Goal: Use online tool/utility: Utilize a website feature to perform a specific function

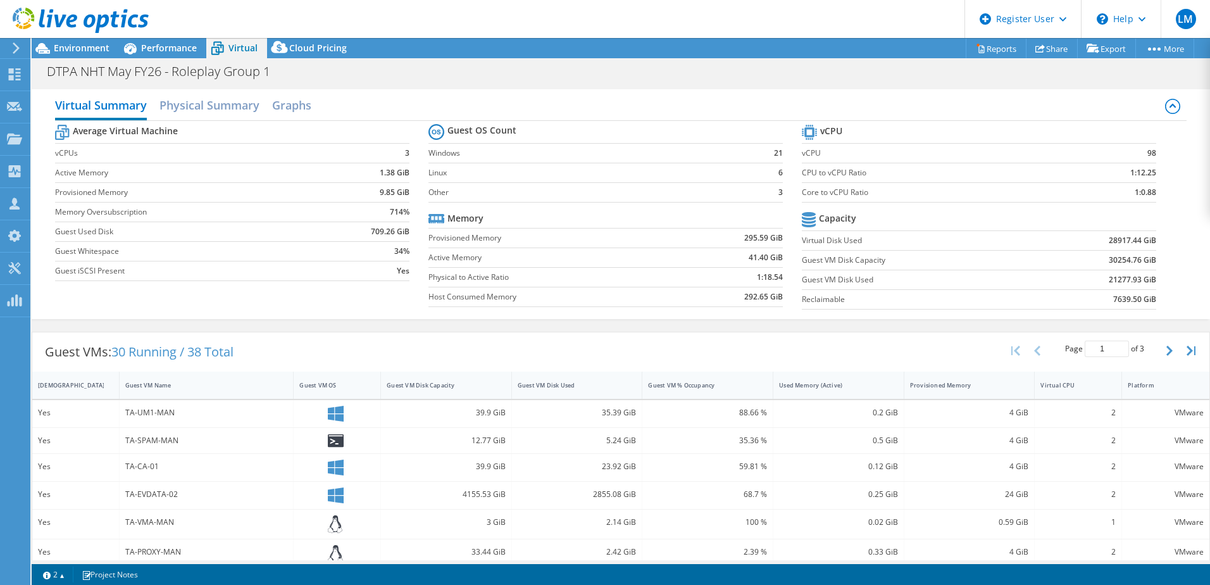
select select "EULondon"
select select "USD"
click at [177, 42] on span "Performance" at bounding box center [169, 48] width 56 height 12
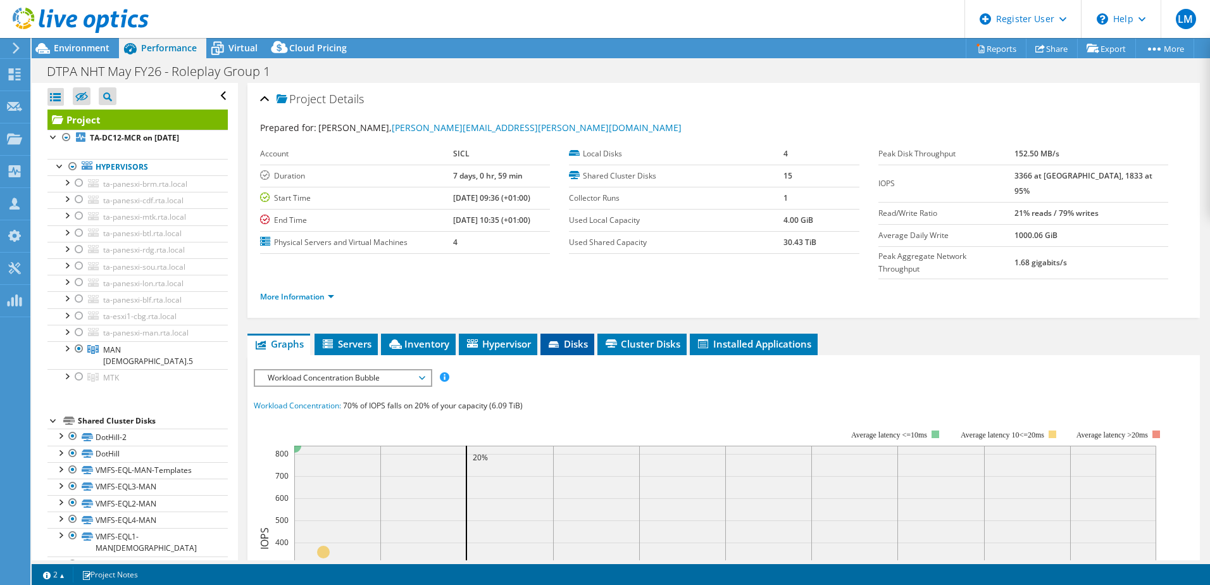
click at [558, 337] on span "Disks" at bounding box center [567, 343] width 41 height 13
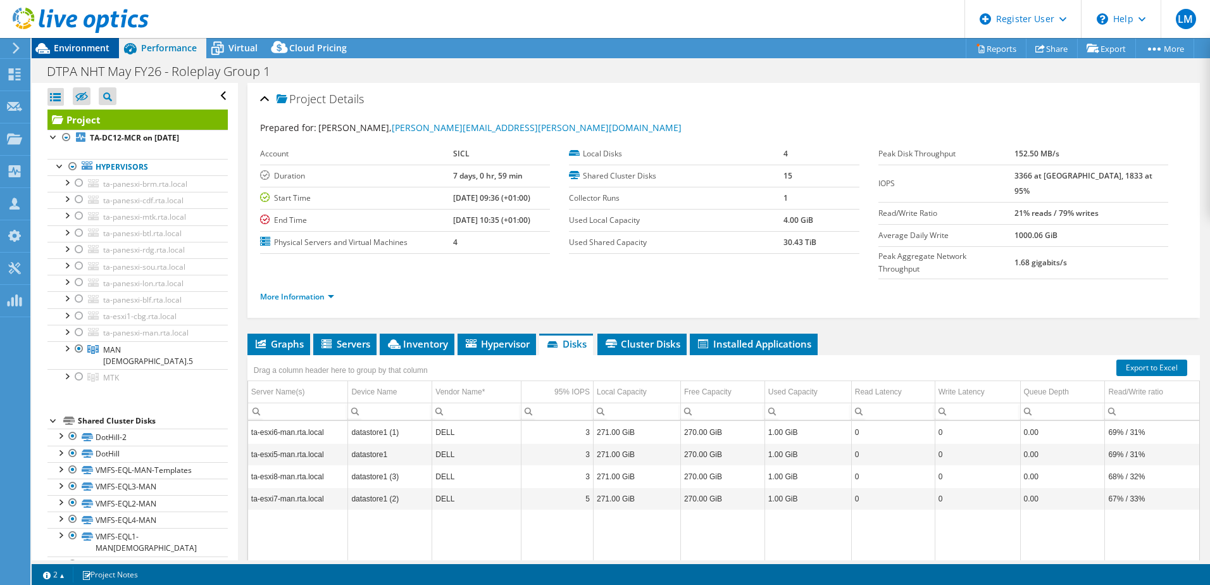
click at [44, 54] on icon at bounding box center [43, 48] width 22 height 22
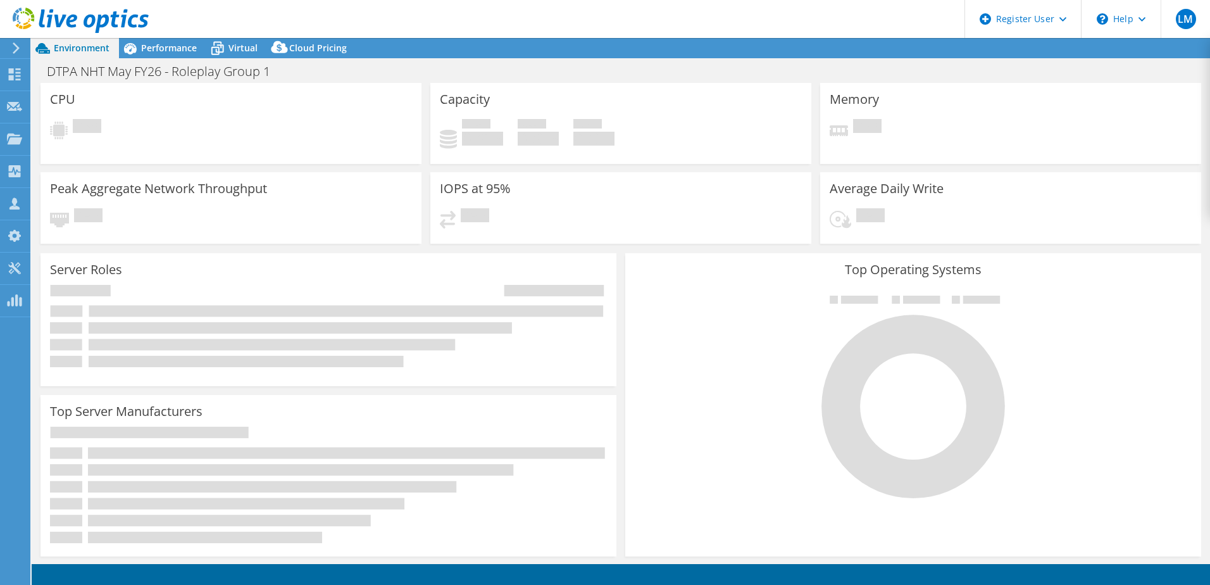
select select "USD"
select select "EULondon"
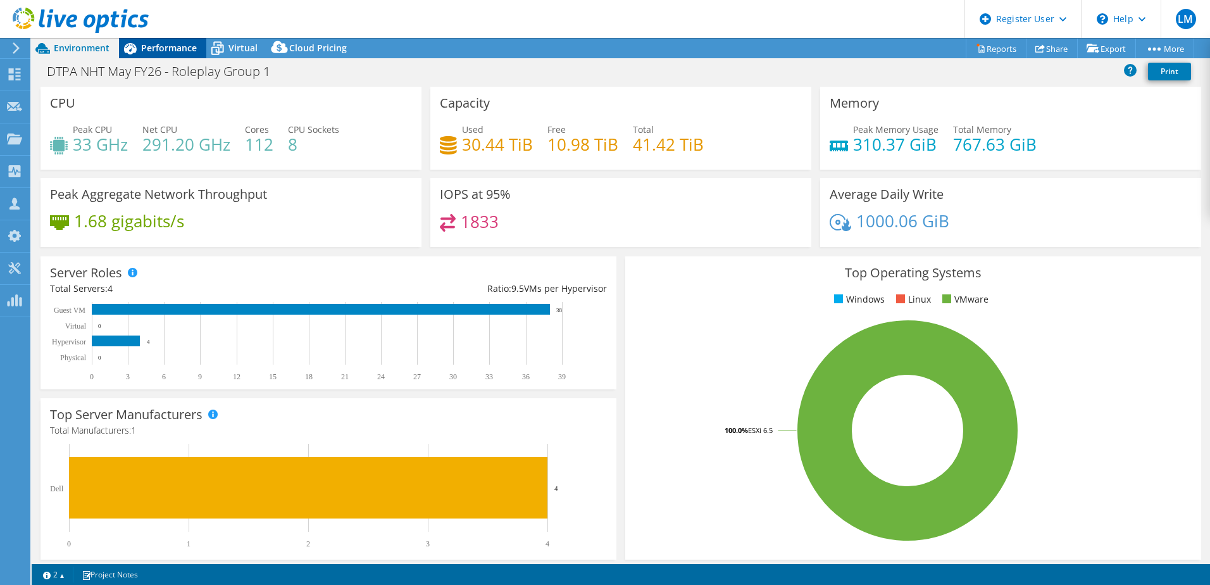
click at [151, 48] on span "Performance" at bounding box center [169, 48] width 56 height 12
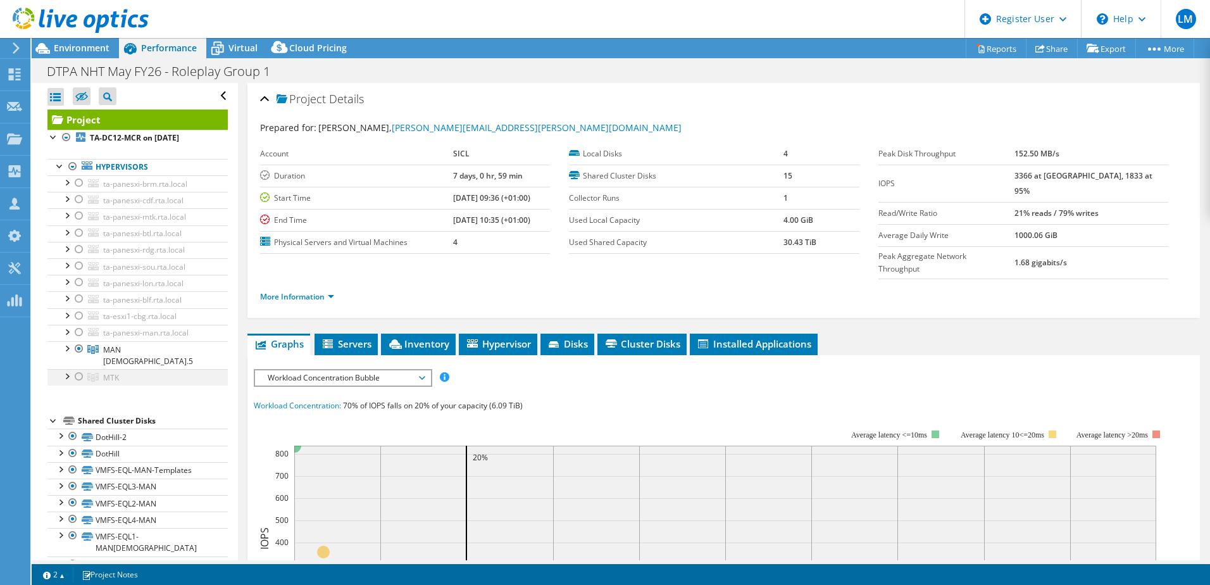
click at [78, 369] on div at bounding box center [79, 376] width 13 height 15
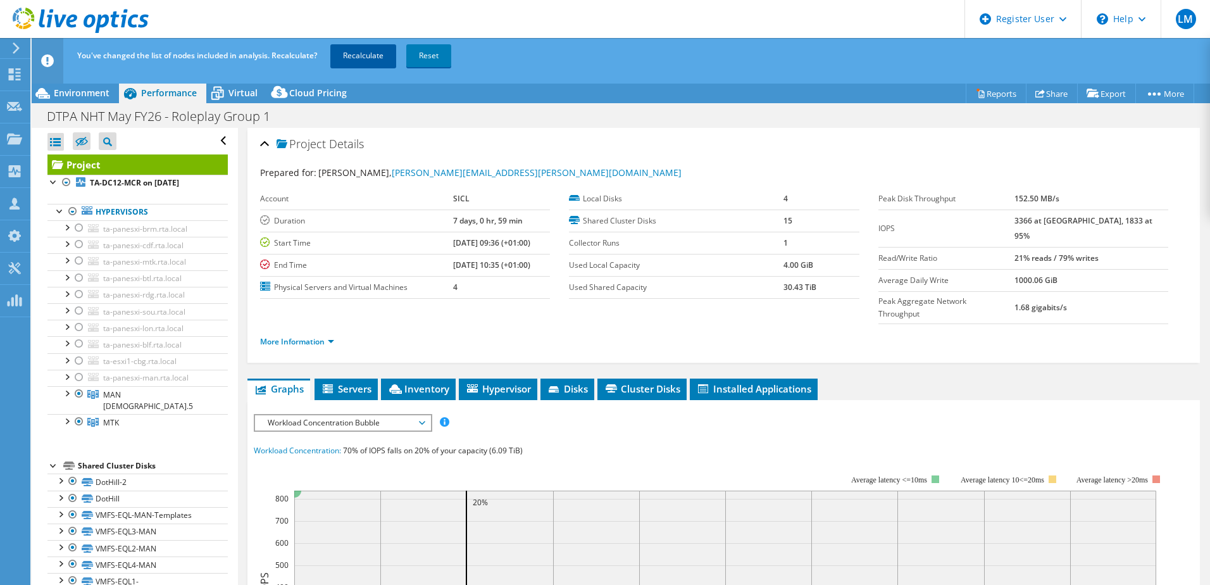
click at [366, 59] on link "Recalculate" at bounding box center [363, 55] width 66 height 23
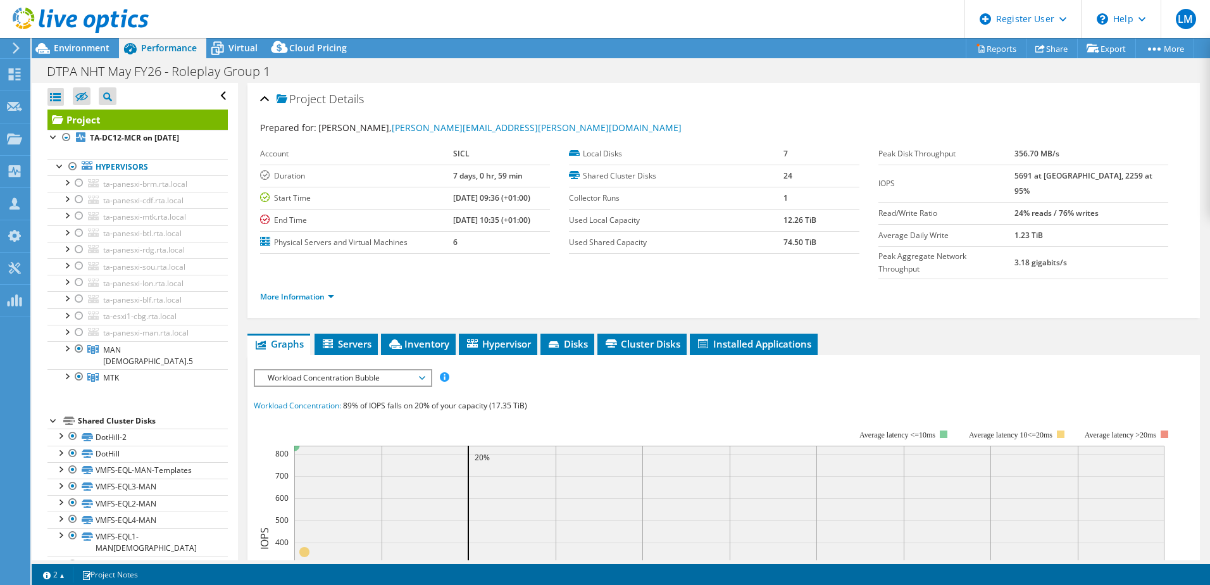
click at [78, 41] on div at bounding box center [74, 21] width 149 height 42
click at [79, 43] on span "Environment" at bounding box center [82, 48] width 56 height 12
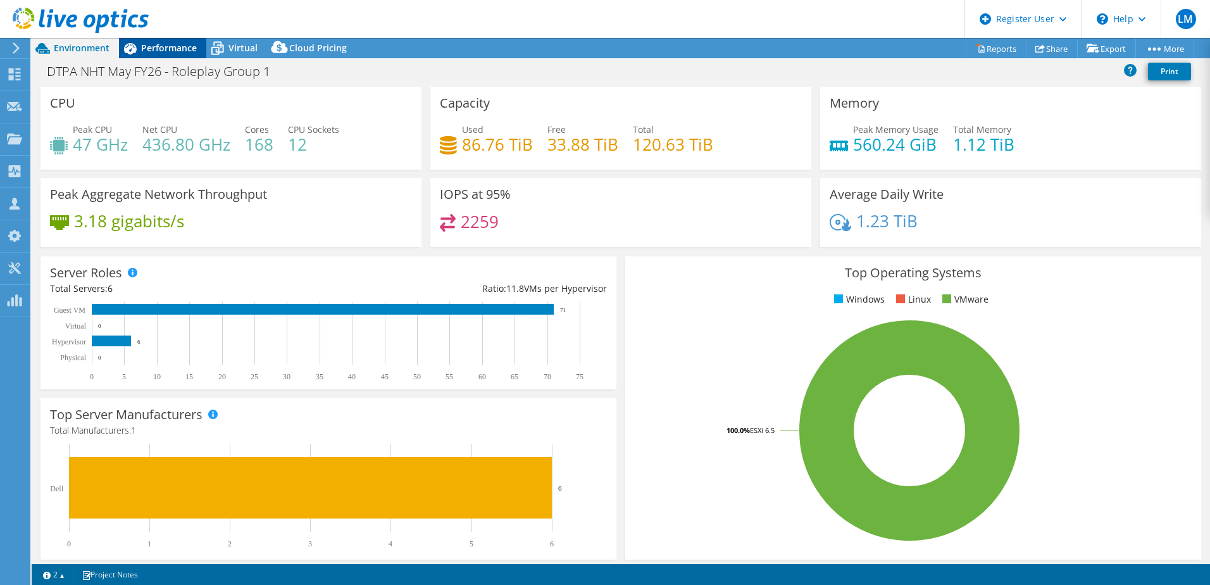
click at [158, 49] on span "Performance" at bounding box center [169, 48] width 56 height 12
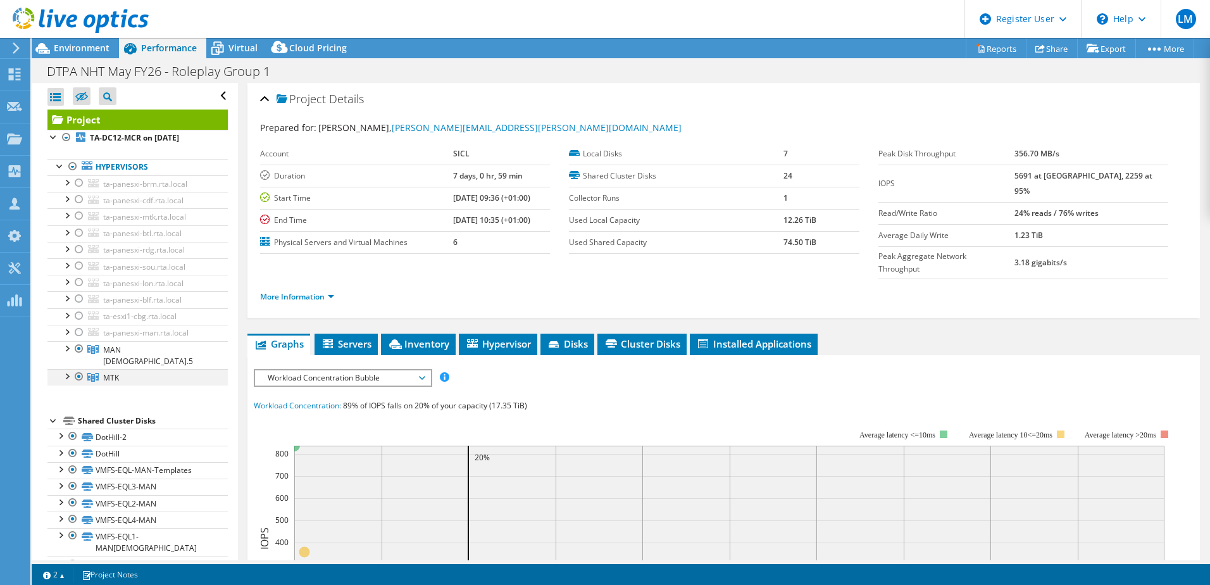
click at [80, 369] on div at bounding box center [79, 376] width 13 height 15
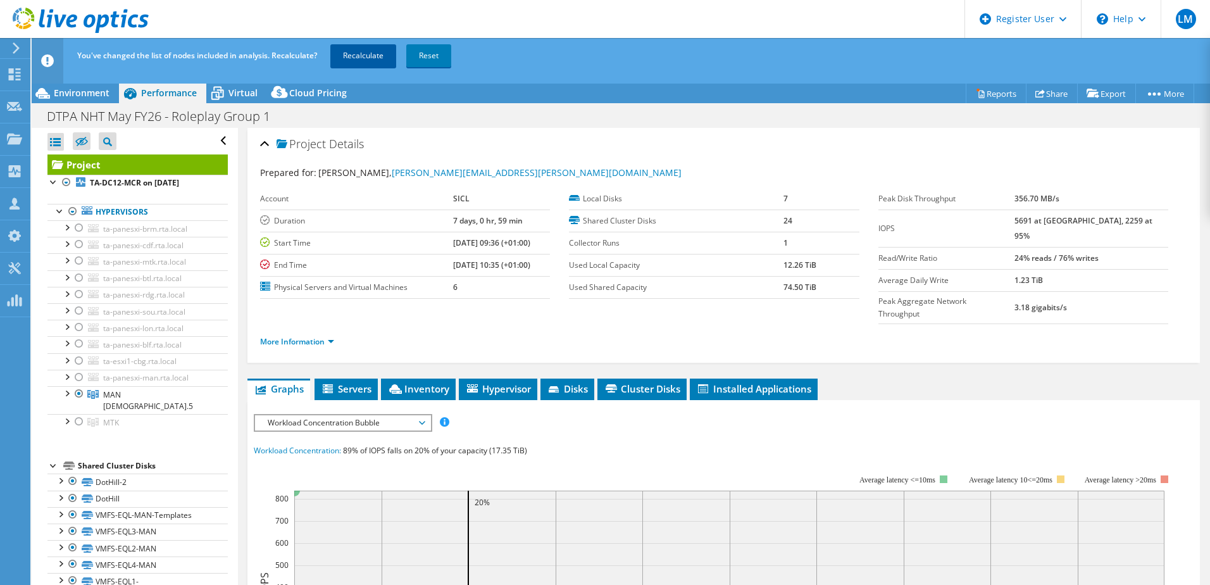
click at [361, 49] on link "Recalculate" at bounding box center [363, 55] width 66 height 23
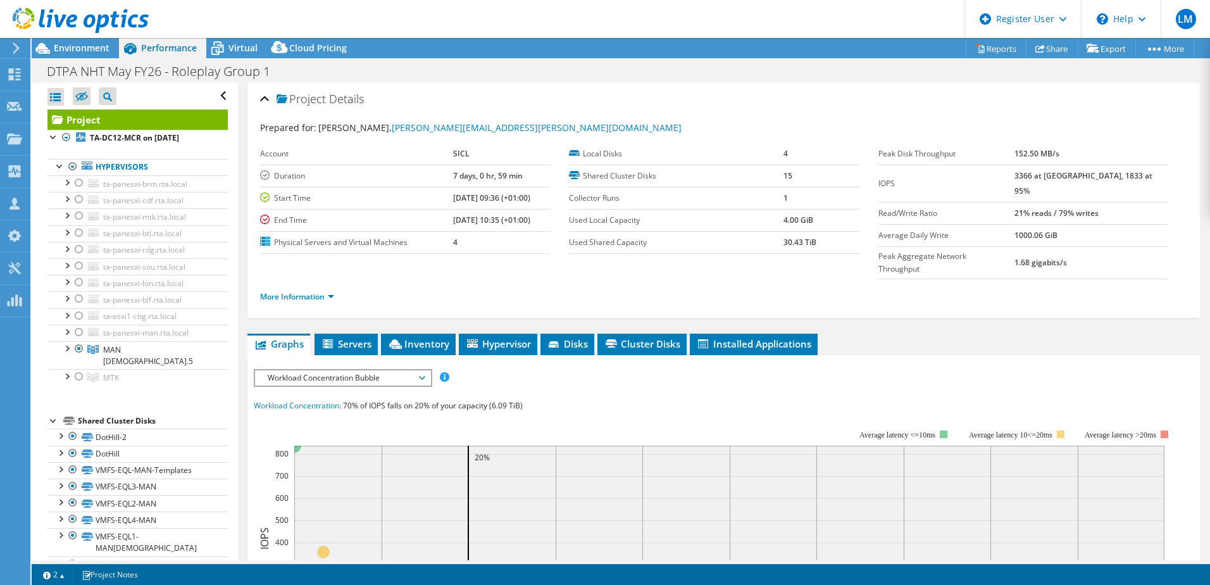
drag, startPoint x: 693, startPoint y: 269, endPoint x: 676, endPoint y: 271, distance: 16.6
click at [676, 287] on ul "More Information" at bounding box center [723, 295] width 927 height 17
click at [84, 53] on span "Environment" at bounding box center [82, 48] width 56 height 12
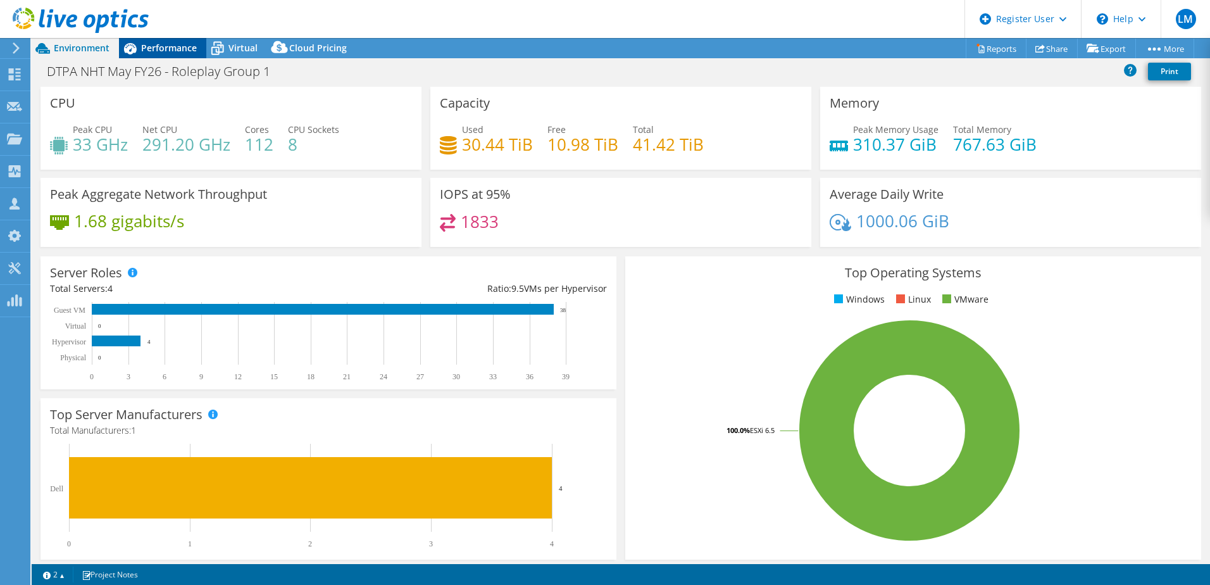
click at [161, 46] on span "Performance" at bounding box center [169, 48] width 56 height 12
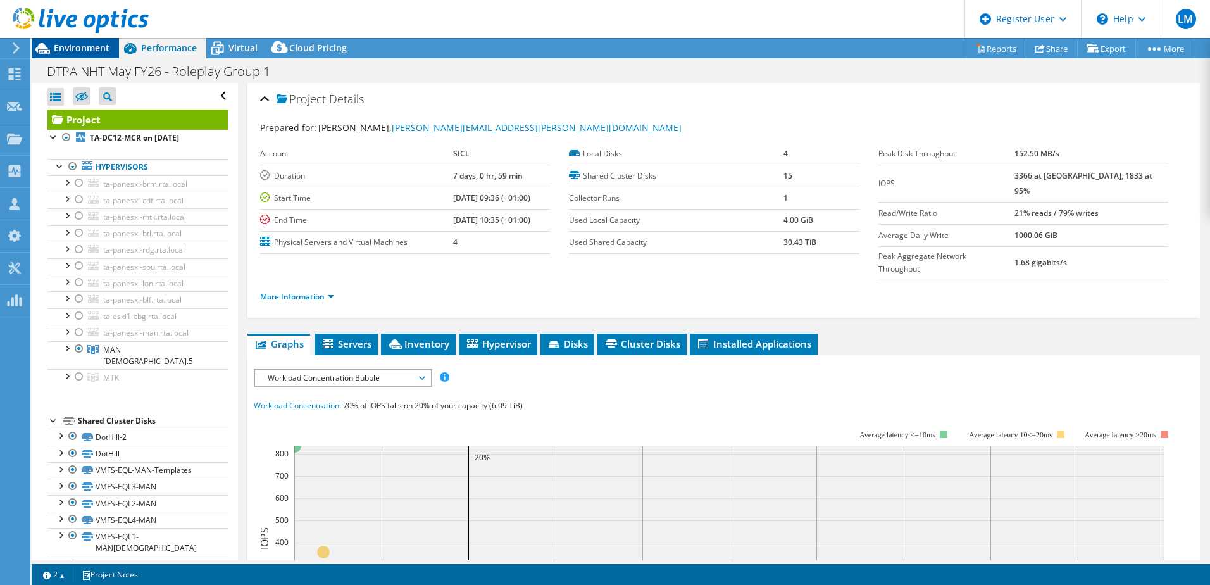
click at [78, 53] on span "Environment" at bounding box center [82, 48] width 56 height 12
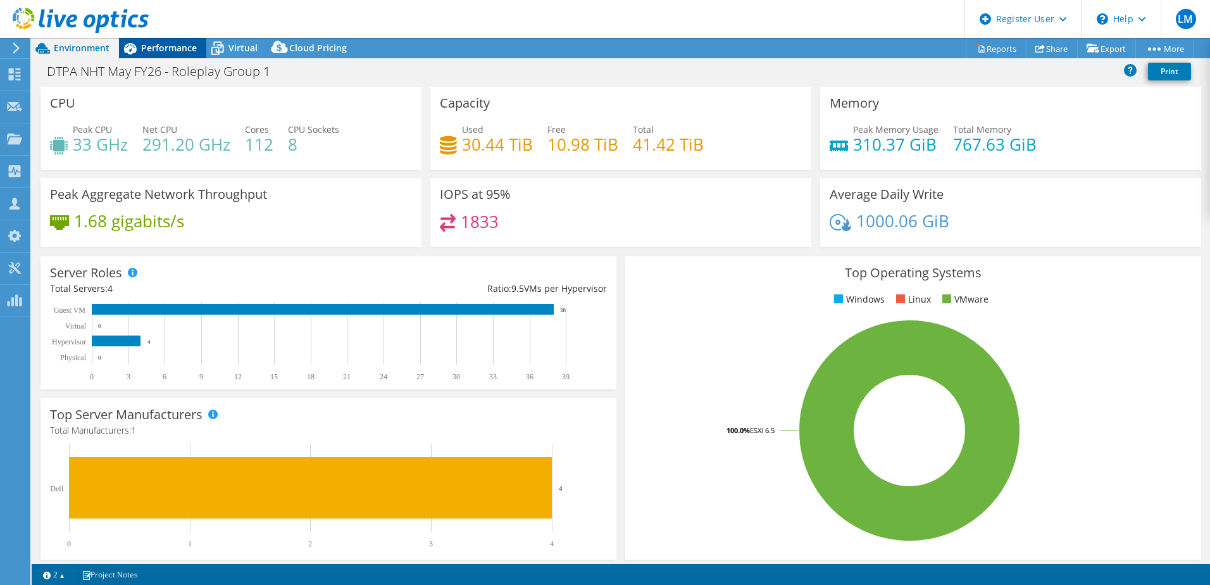
click at [149, 44] on span "Performance" at bounding box center [169, 48] width 56 height 12
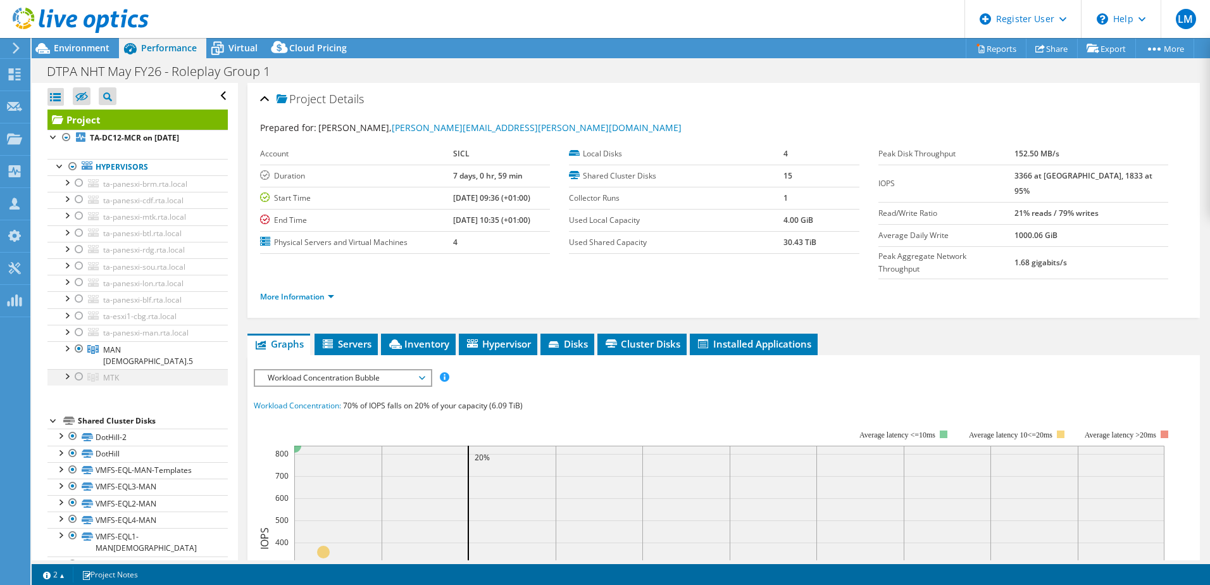
click at [78, 369] on div at bounding box center [79, 376] width 13 height 15
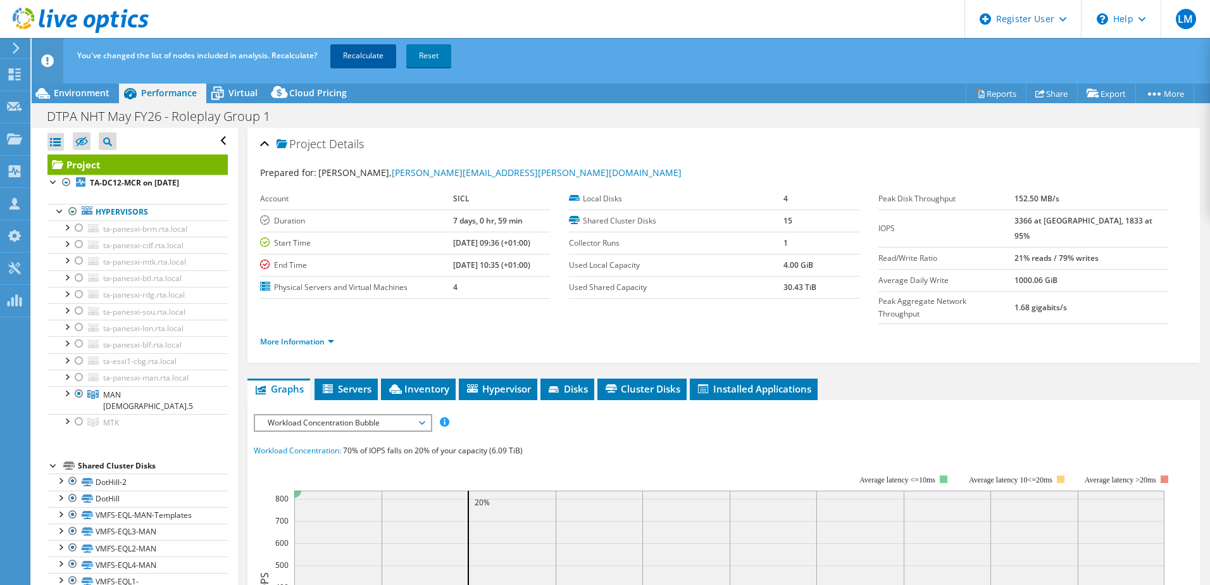
click at [378, 47] on link "Recalculate" at bounding box center [363, 55] width 66 height 23
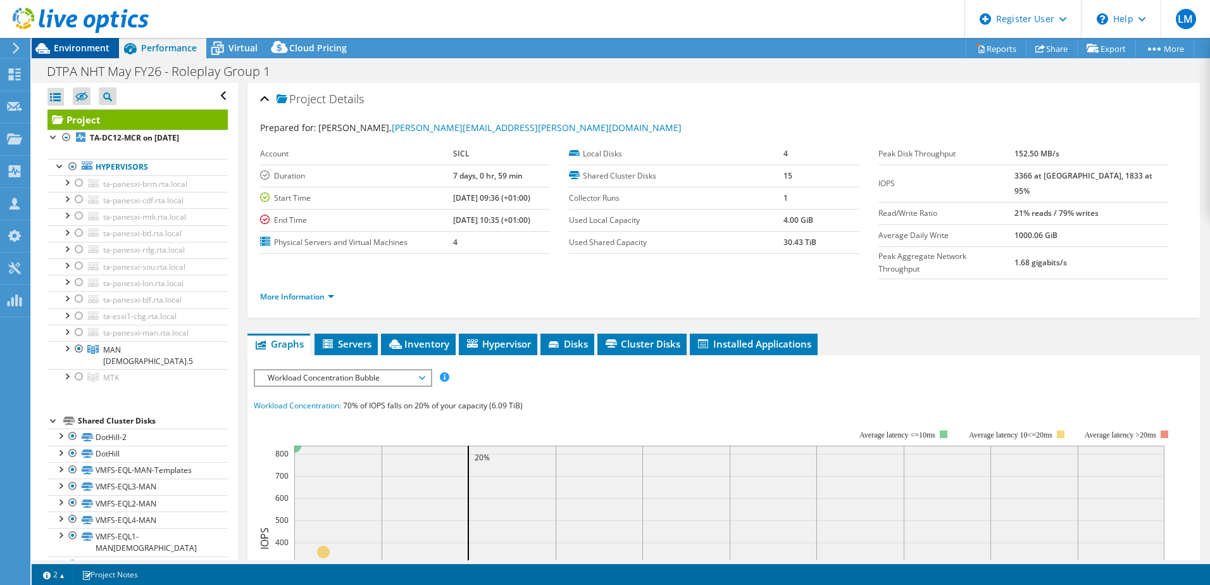
click at [41, 46] on icon at bounding box center [42, 48] width 15 height 11
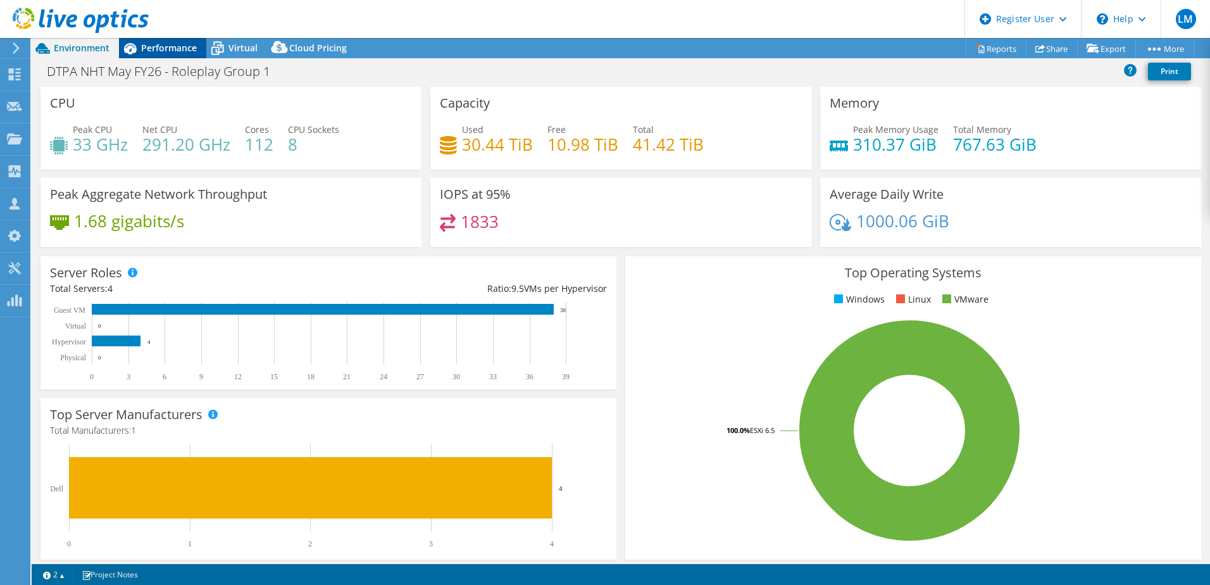
click at [170, 50] on span "Performance" at bounding box center [169, 48] width 56 height 12
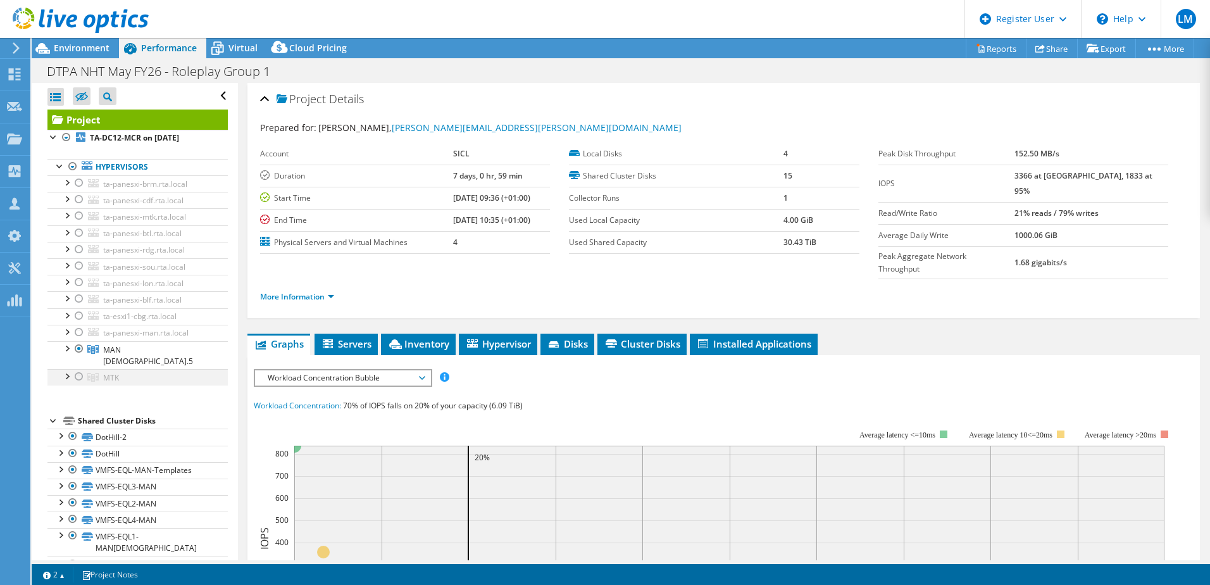
click at [80, 369] on div at bounding box center [79, 376] width 13 height 15
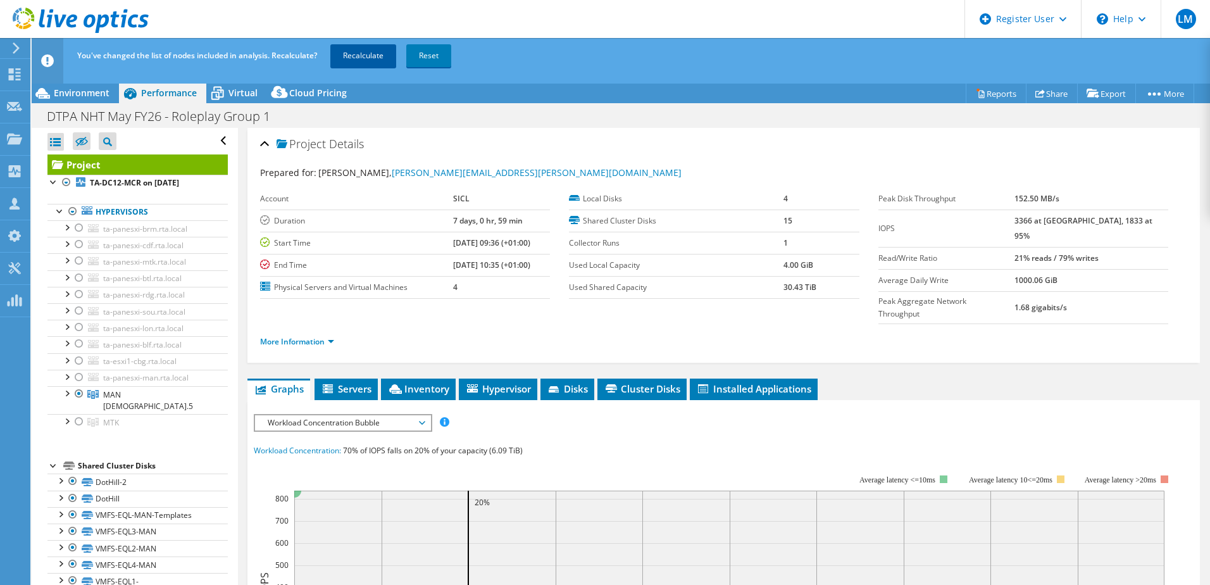
click at [359, 51] on link "Recalculate" at bounding box center [363, 55] width 66 height 23
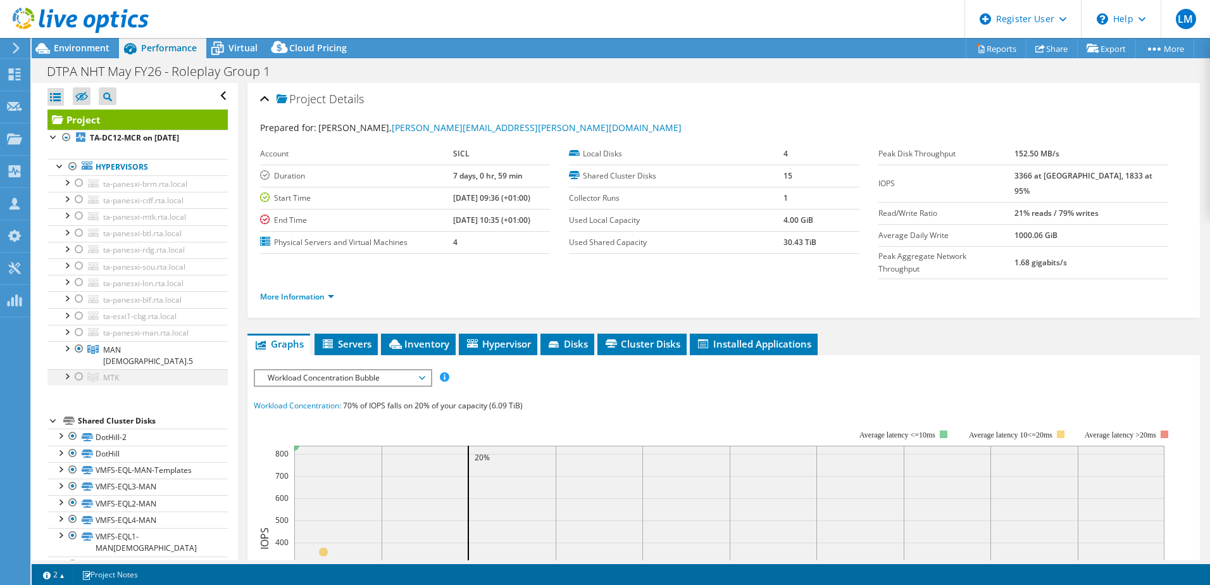
click at [82, 369] on div at bounding box center [79, 376] width 13 height 15
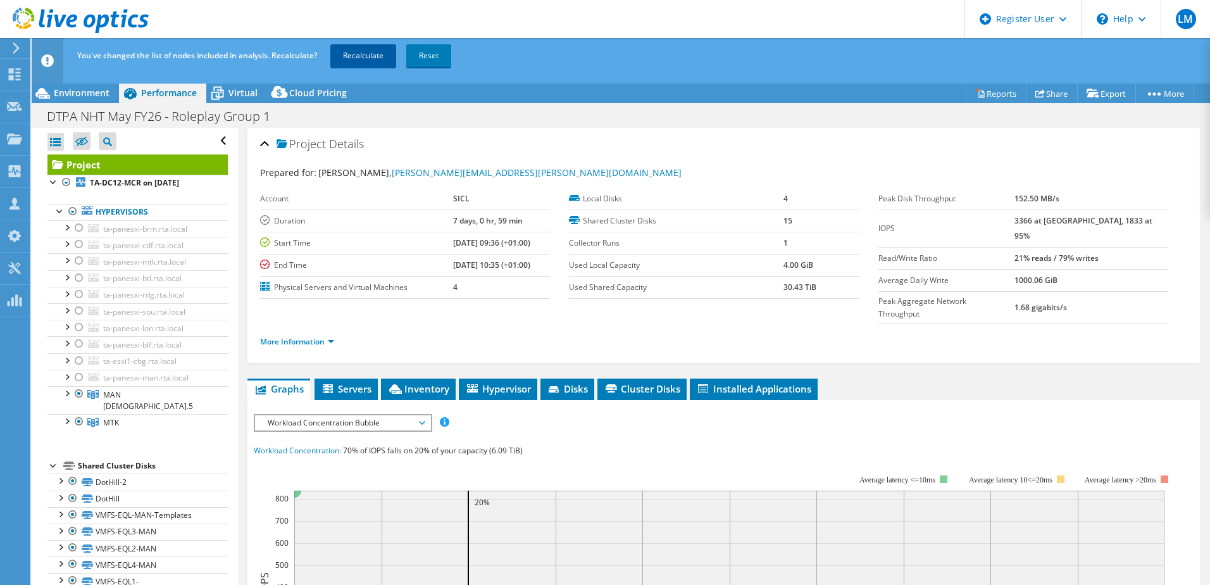
click at [369, 51] on link "Recalculate" at bounding box center [363, 55] width 66 height 23
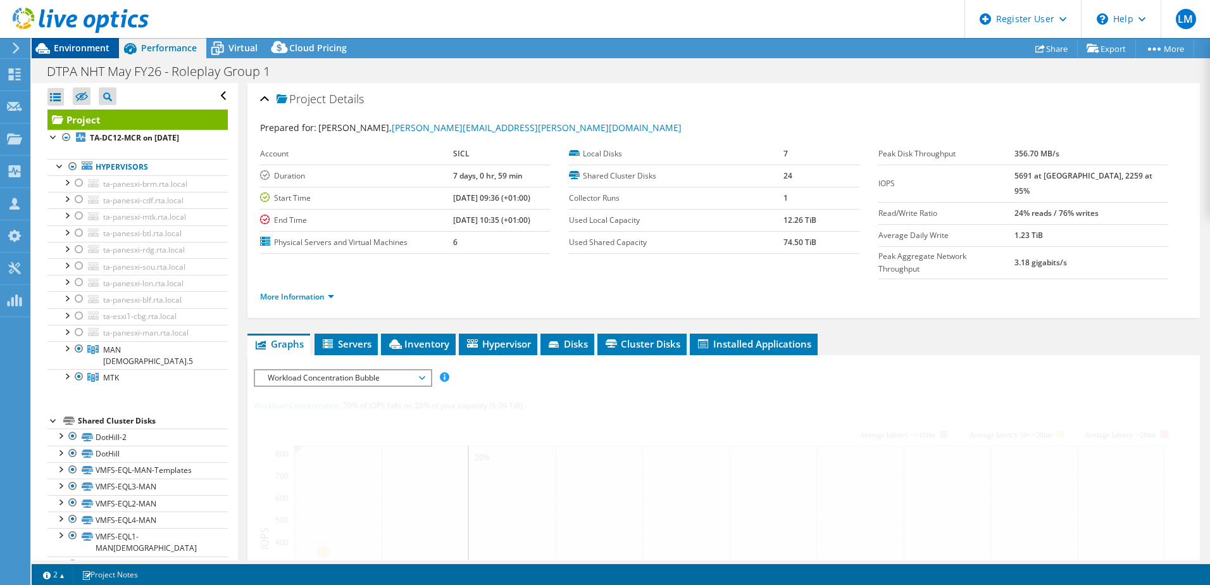
click at [97, 51] on span "Environment" at bounding box center [82, 48] width 56 height 12
